Goal: Information Seeking & Learning: Learn about a topic

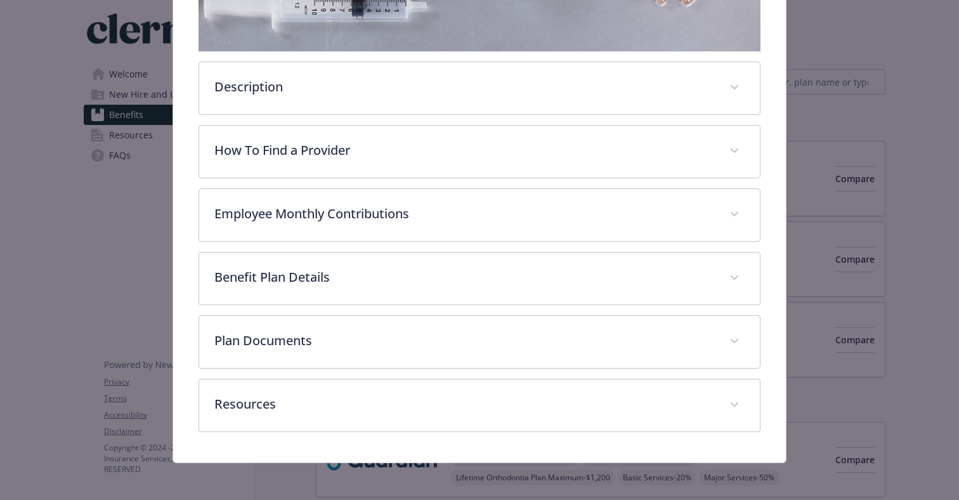
scroll to position [342, 0]
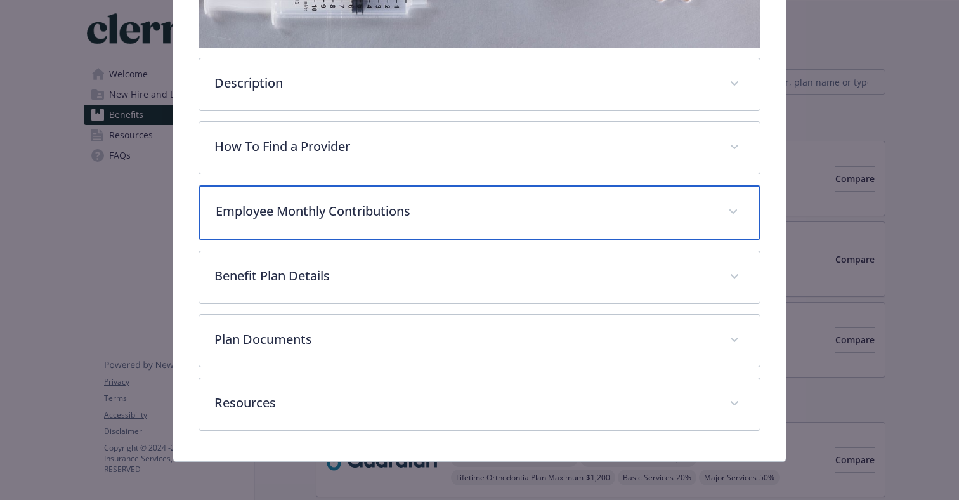
click at [441, 207] on p "Employee Monthly Contributions" at bounding box center [464, 211] width 497 height 19
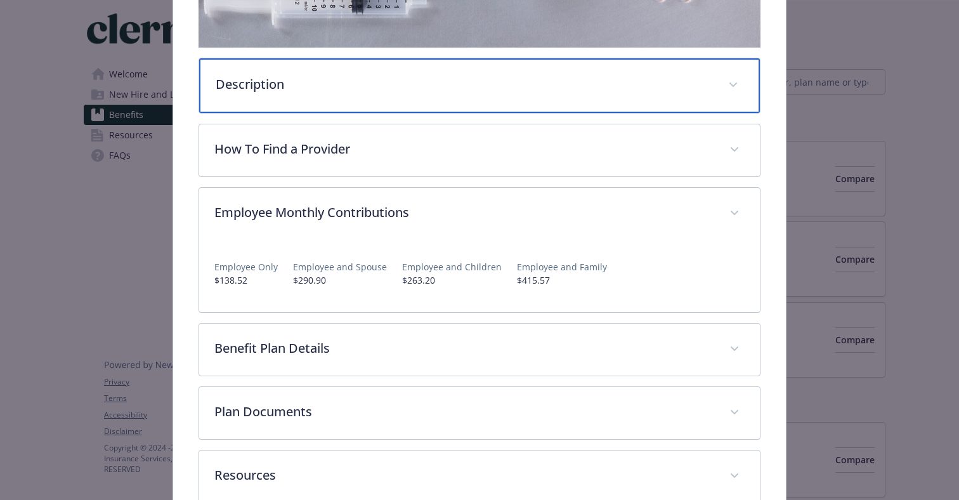
click at [309, 98] on div "Description" at bounding box center [479, 85] width 561 height 55
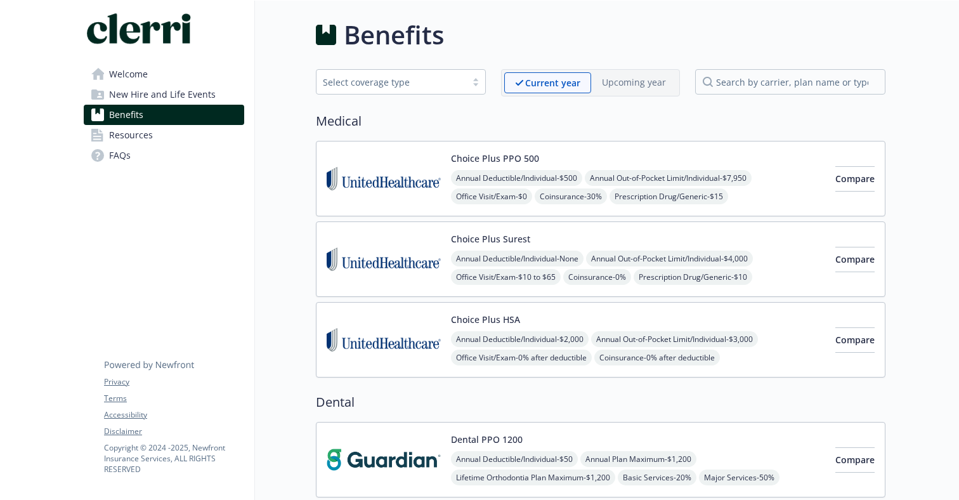
click at [416, 197] on img at bounding box center [384, 179] width 114 height 54
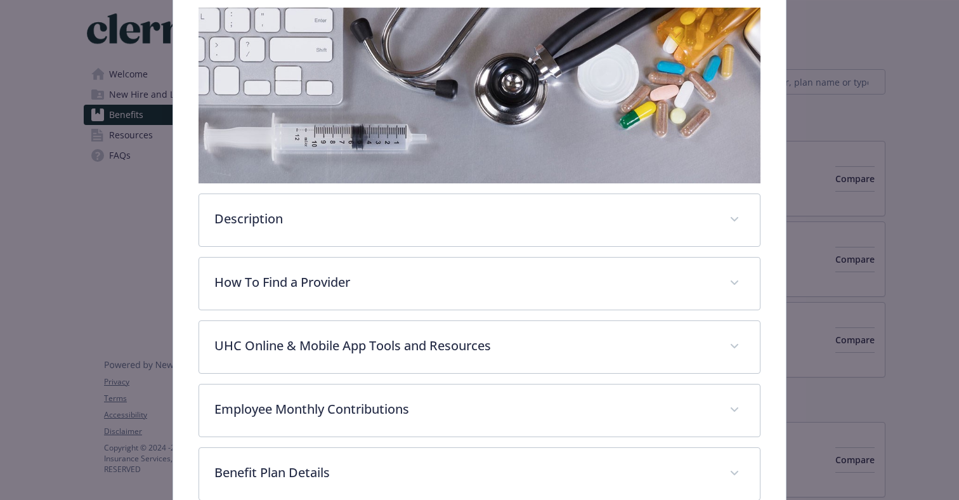
scroll to position [355, 0]
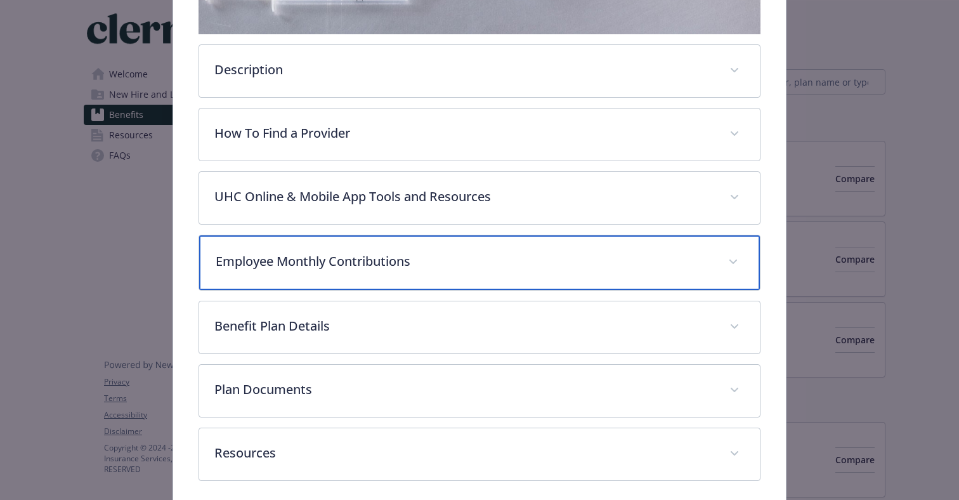
click at [337, 275] on div "Employee Monthly Contributions" at bounding box center [479, 262] width 561 height 55
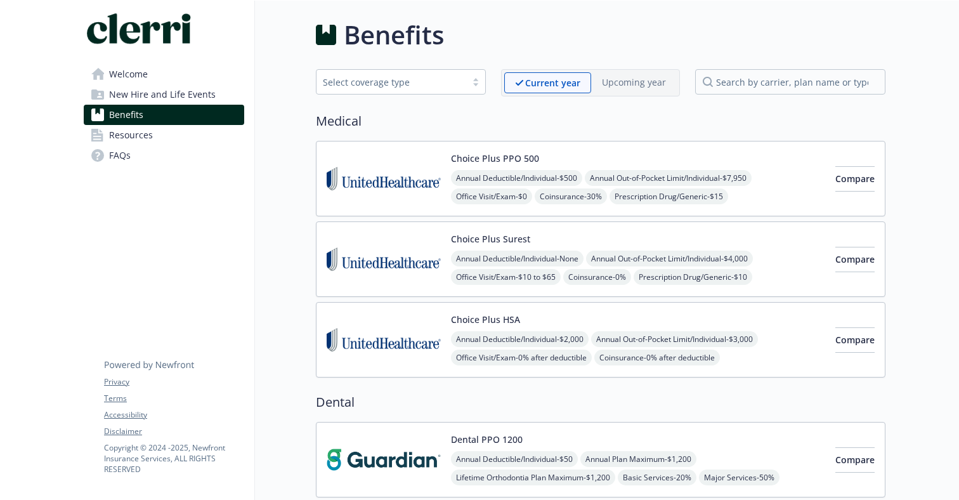
click at [552, 235] on div "Choice Plus Surest Annual Deductible/Individual - None Annual Out-of-Pocket Lim…" at bounding box center [638, 259] width 374 height 54
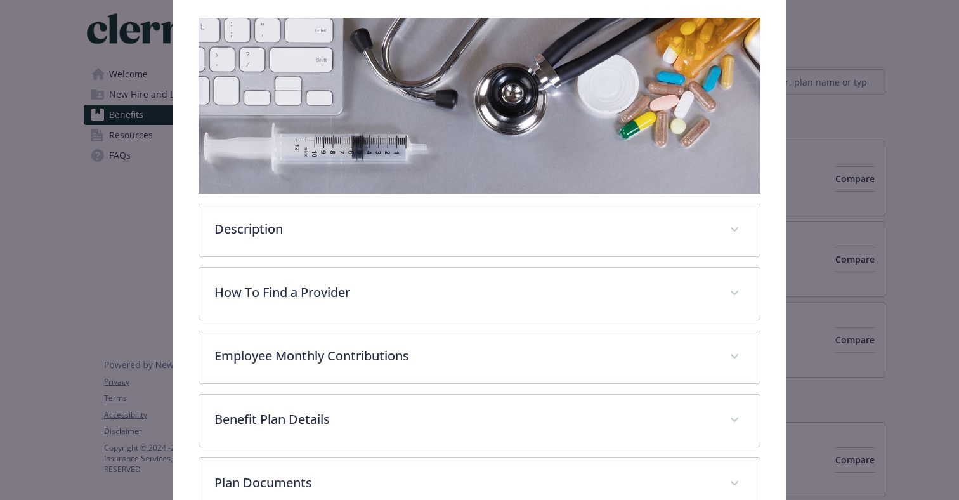
scroll to position [290, 0]
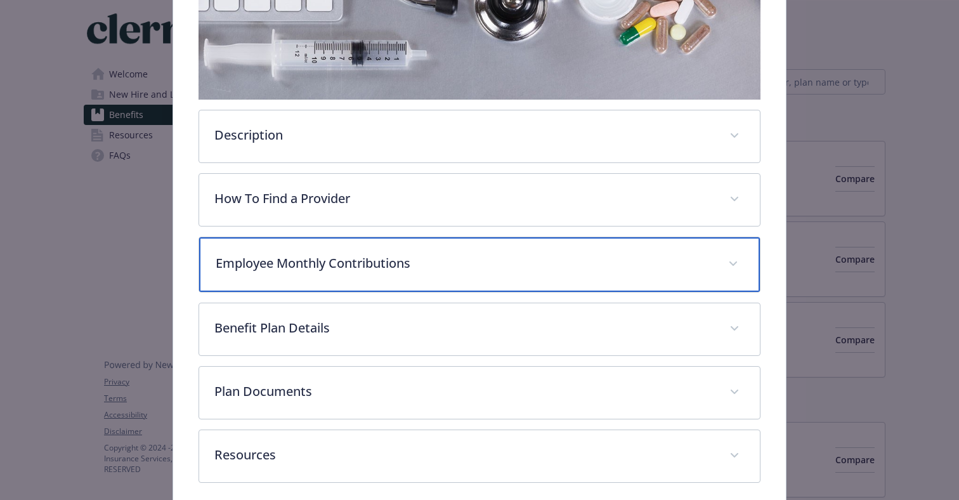
click at [325, 273] on div "Employee Monthly Contributions" at bounding box center [479, 264] width 561 height 55
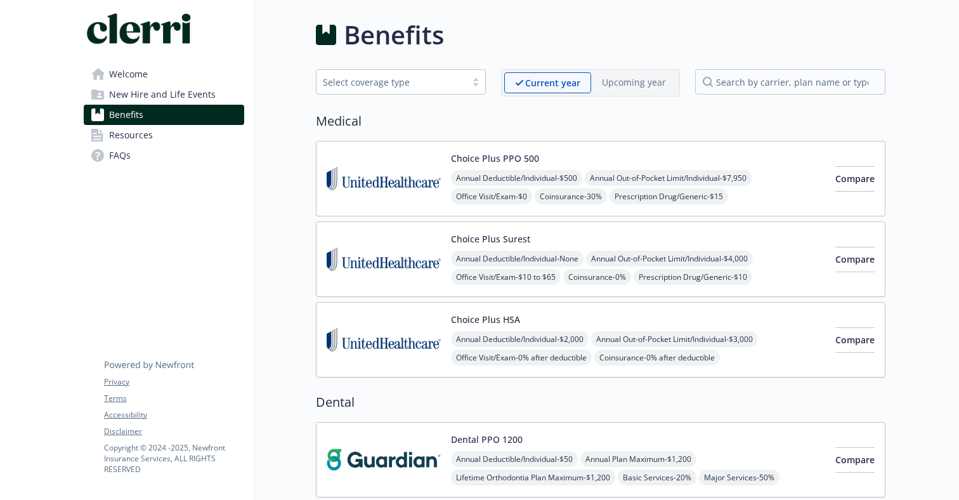
click at [442, 329] on div "Choice Plus HSA Annual Deductible/Individual - $2,000 Annual Out-of-Pocket Limi…" at bounding box center [576, 340] width 498 height 54
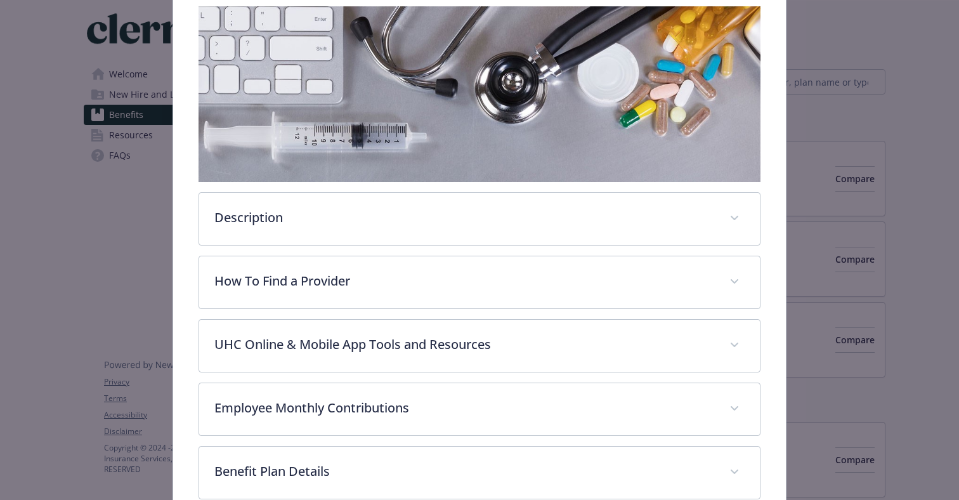
scroll to position [252, 0]
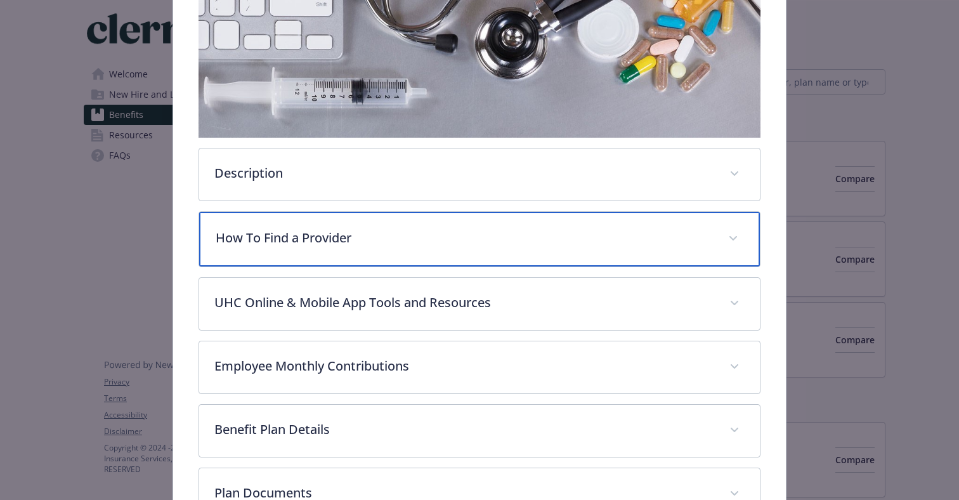
click at [295, 249] on div "How To Find a Provider" at bounding box center [479, 239] width 561 height 55
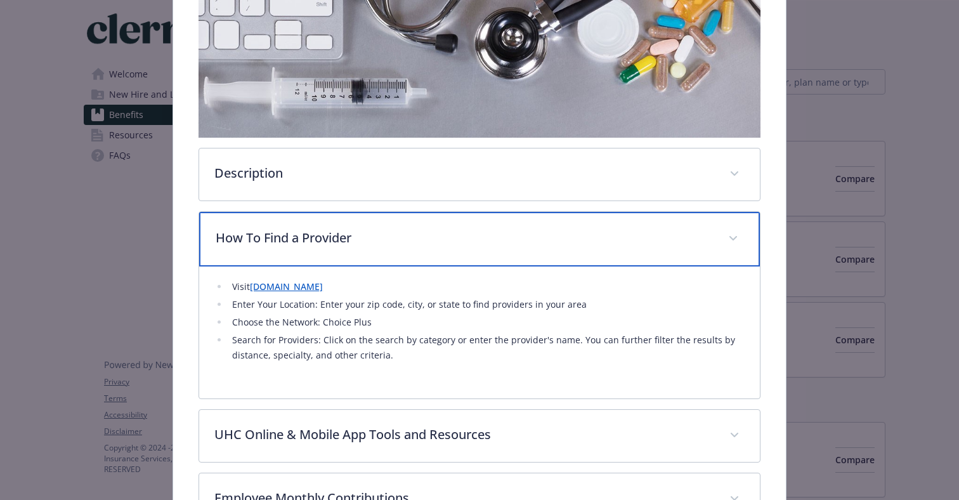
click at [295, 249] on div "How To Find a Provider" at bounding box center [479, 239] width 561 height 55
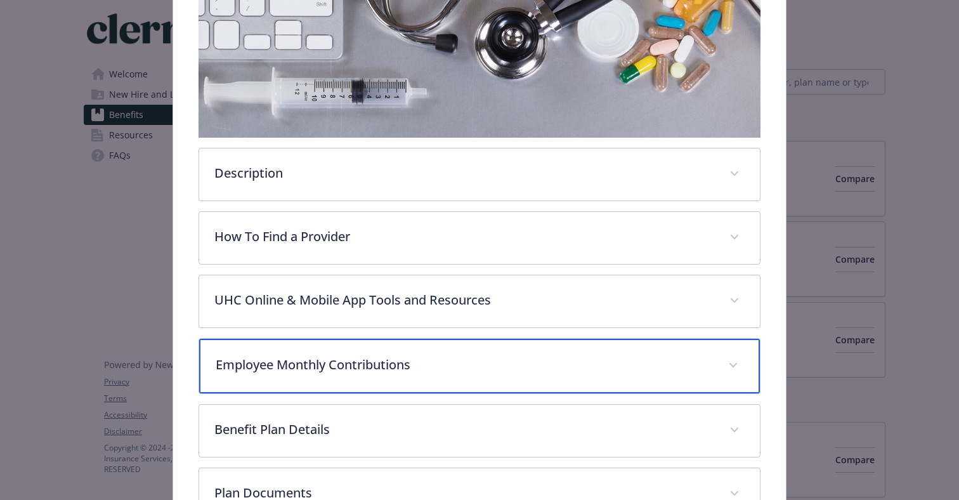
click at [318, 345] on div "Employee Monthly Contributions" at bounding box center [479, 366] width 561 height 55
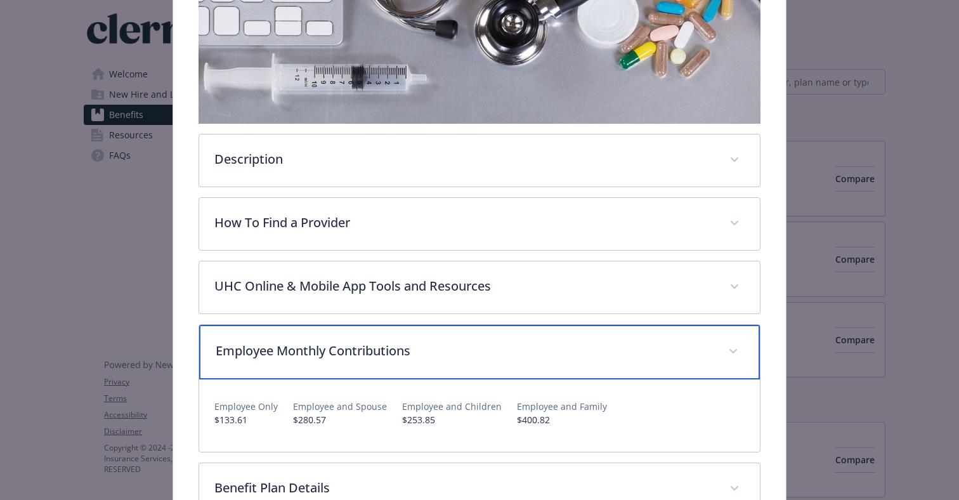
scroll to position [275, 0]
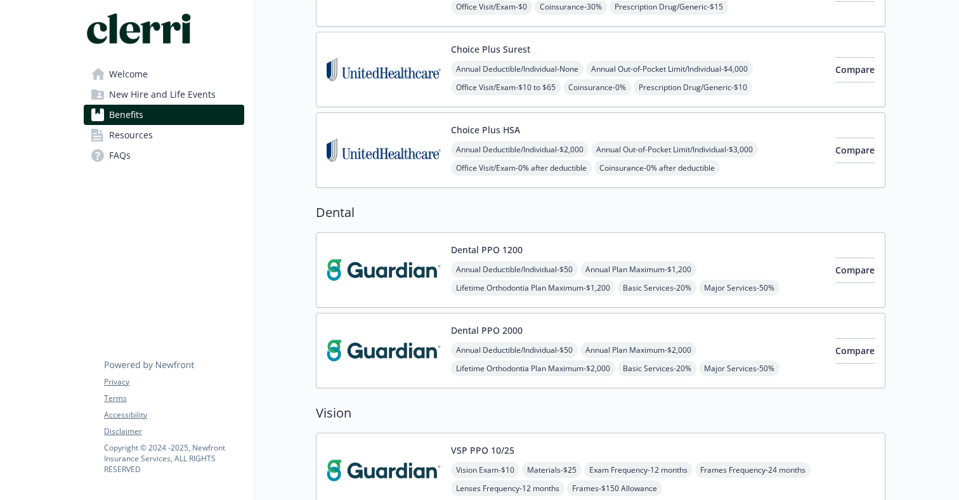
scroll to position [198, 0]
